Goal: Find specific page/section: Find specific page/section

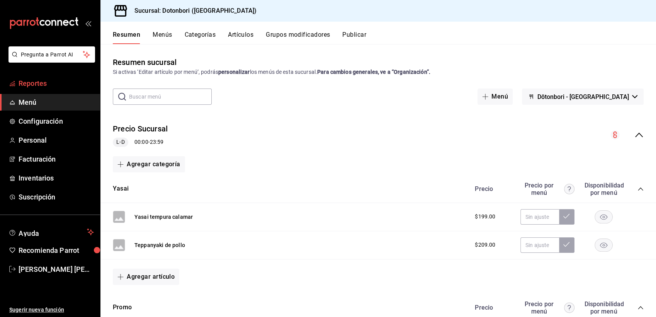
click at [48, 80] on span "Reportes" at bounding box center [56, 83] width 75 height 10
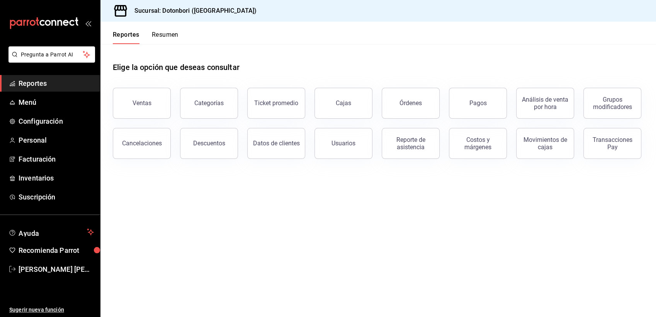
click at [171, 32] on button "Resumen" at bounding box center [165, 37] width 27 height 13
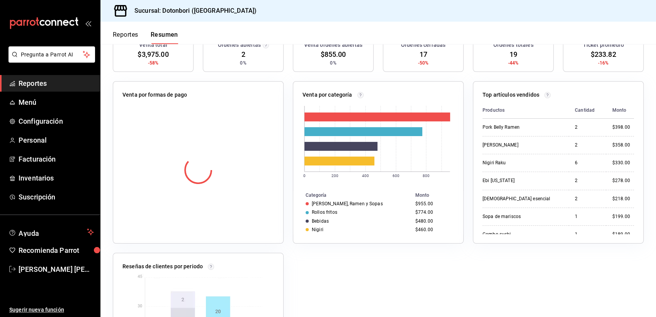
scroll to position [129, 0]
